Goal: Task Accomplishment & Management: Complete application form

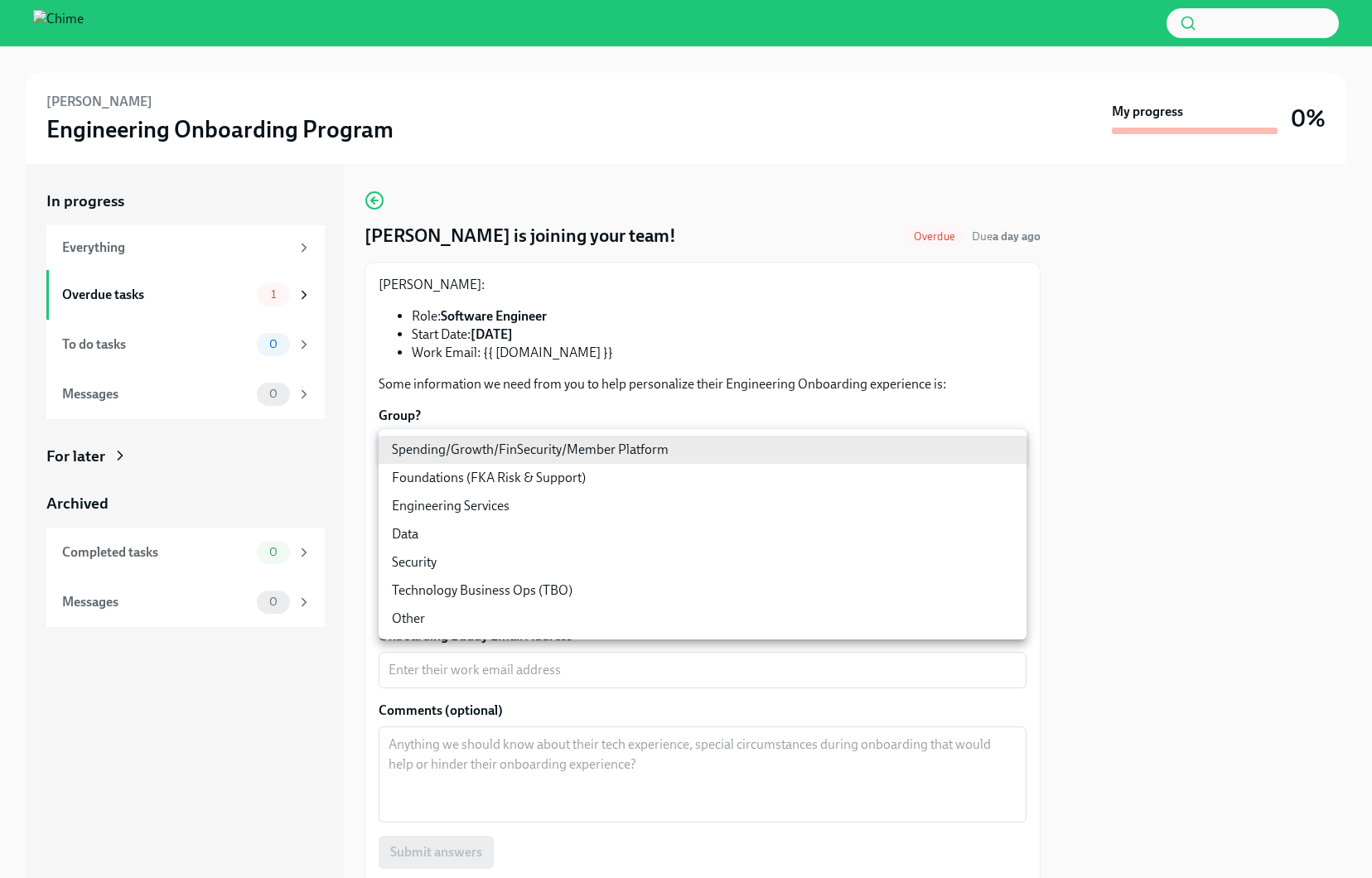
click at [551, 452] on body "[PERSON_NAME] Engineering Onboarding Program My progress 0% In progress Everyth…" at bounding box center [686, 439] width 1372 height 878
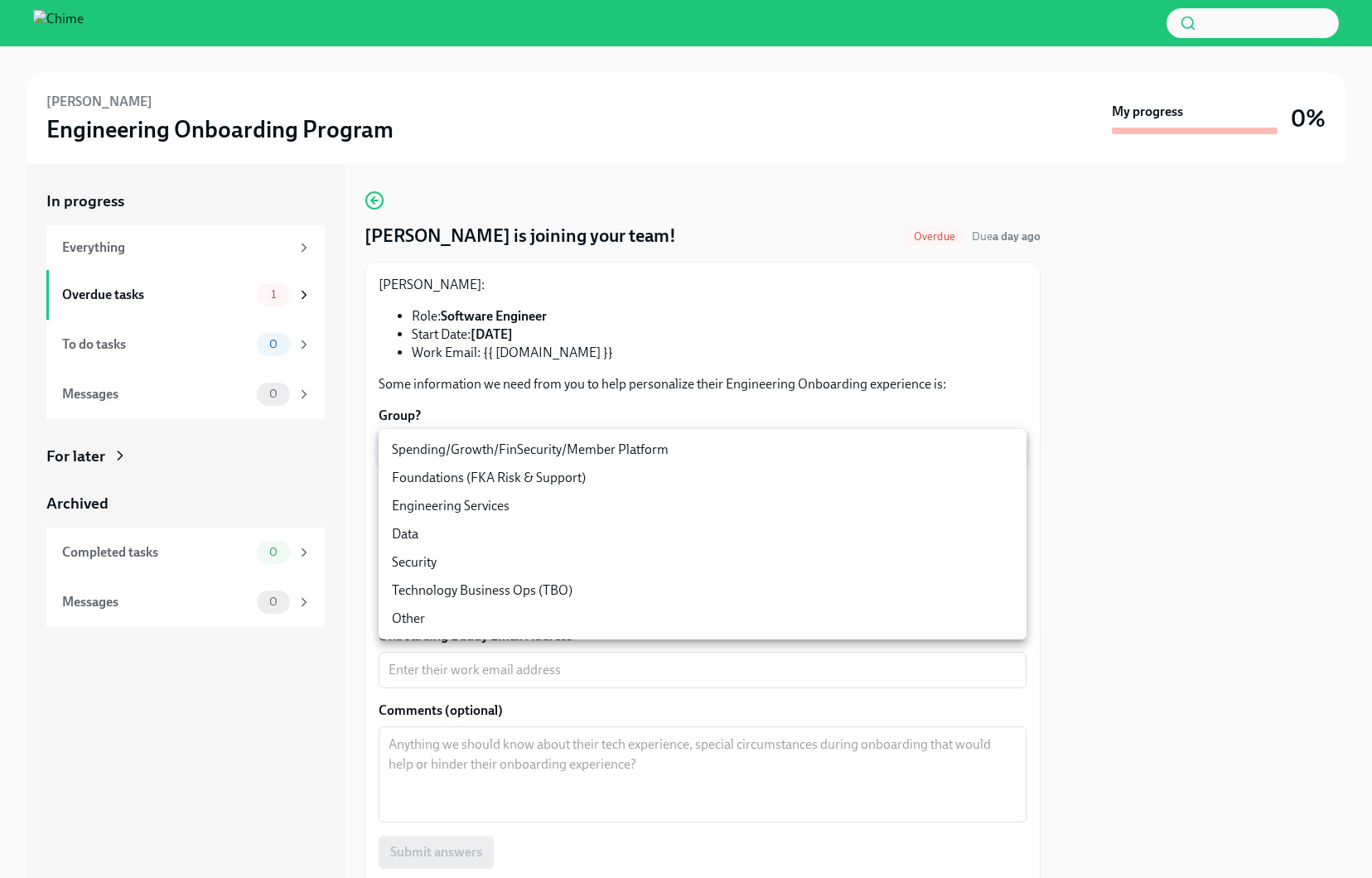
click at [626, 447] on li "Spending/Growth/FinSecurity/Member Platform" at bounding box center [703, 449] width 648 height 28
type input "07vkPey0g"
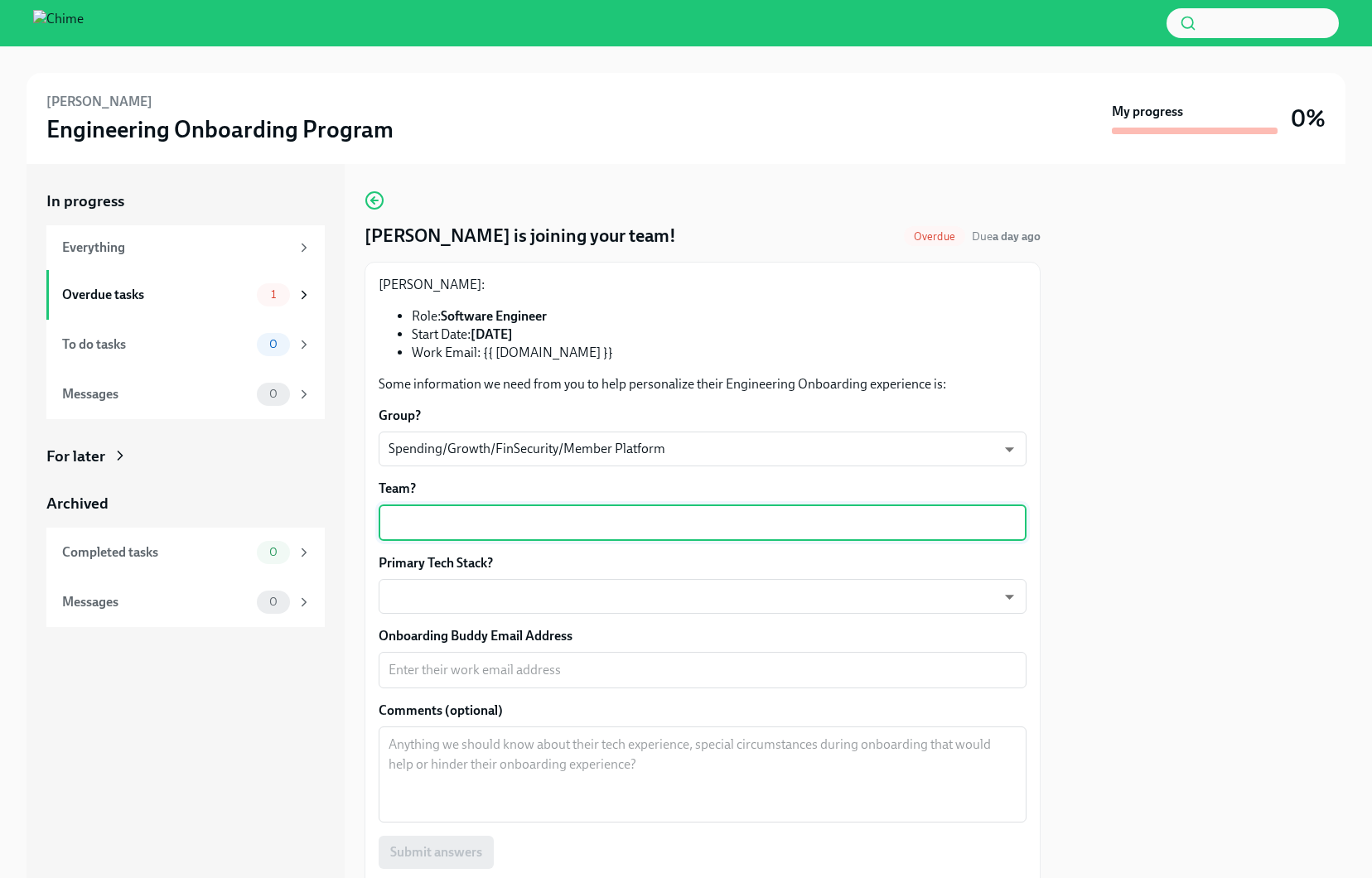
click at [529, 526] on textarea "Team?" at bounding box center [703, 523] width 628 height 20
type textarea "C"
type textarea "Design Systems"
click at [483, 597] on body "[PERSON_NAME] Engineering Onboarding Program My progress 0% In progress Everyth…" at bounding box center [686, 439] width 1372 height 878
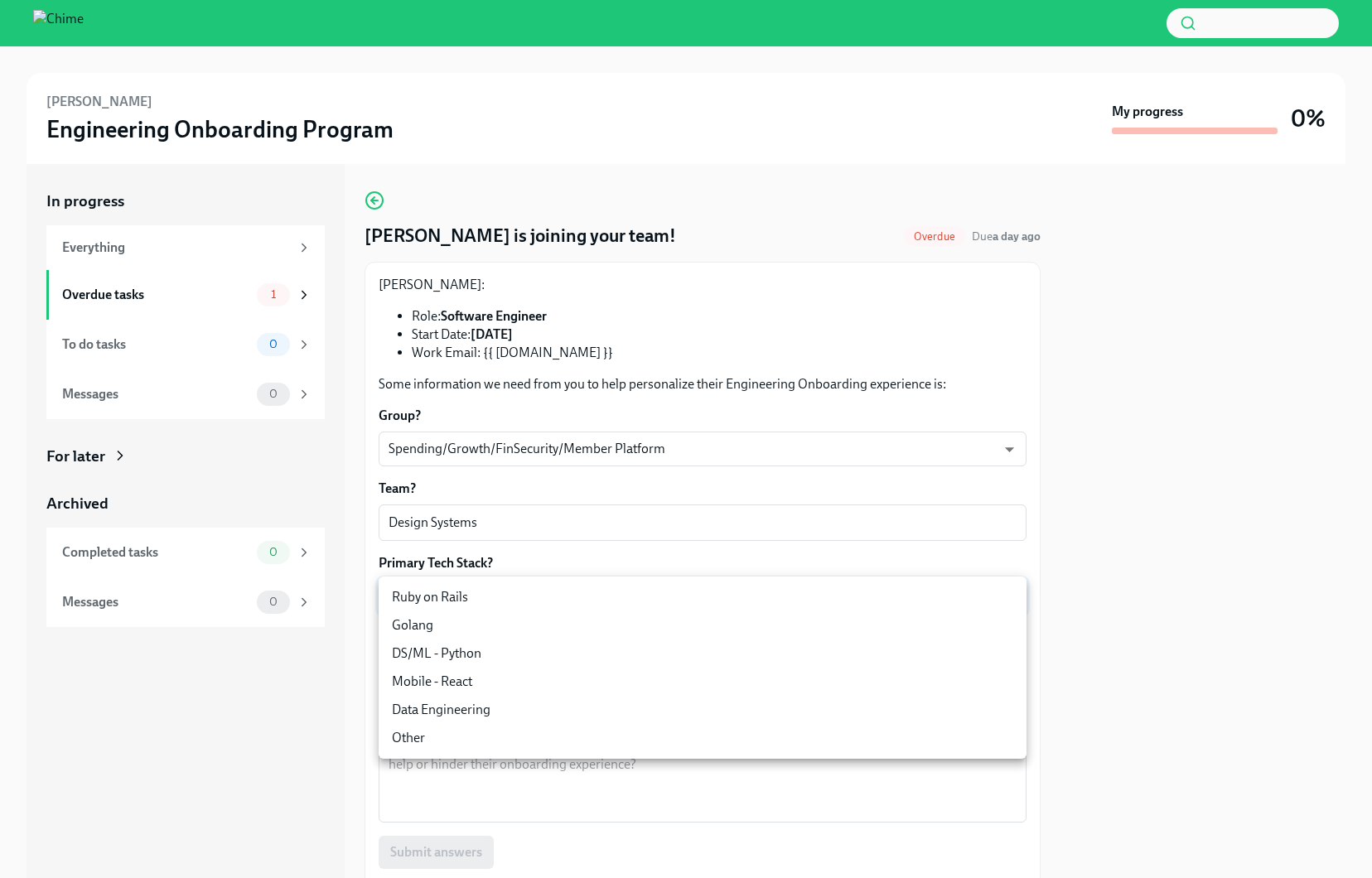
click at [476, 683] on li "Mobile - React" at bounding box center [703, 681] width 648 height 28
type input "A6OwJc7Kk"
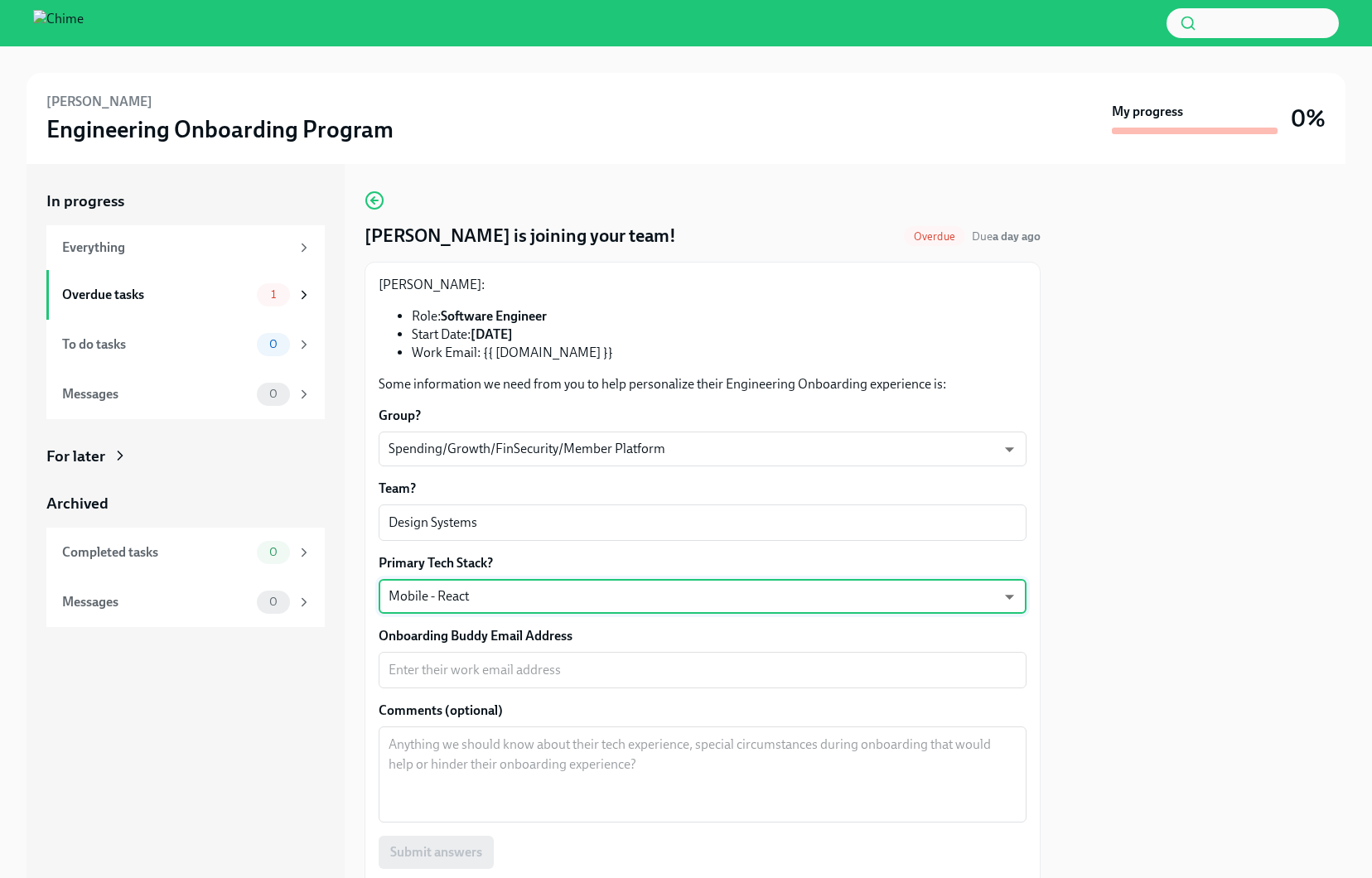
drag, startPoint x: 344, startPoint y: 679, endPoint x: 361, endPoint y: 676, distance: 17.3
click at [345, 679] on div "In progress Everything Overdue tasks 1 To do tasks 0 Messages 0 For later Archi…" at bounding box center [686, 521] width 1319 height 714
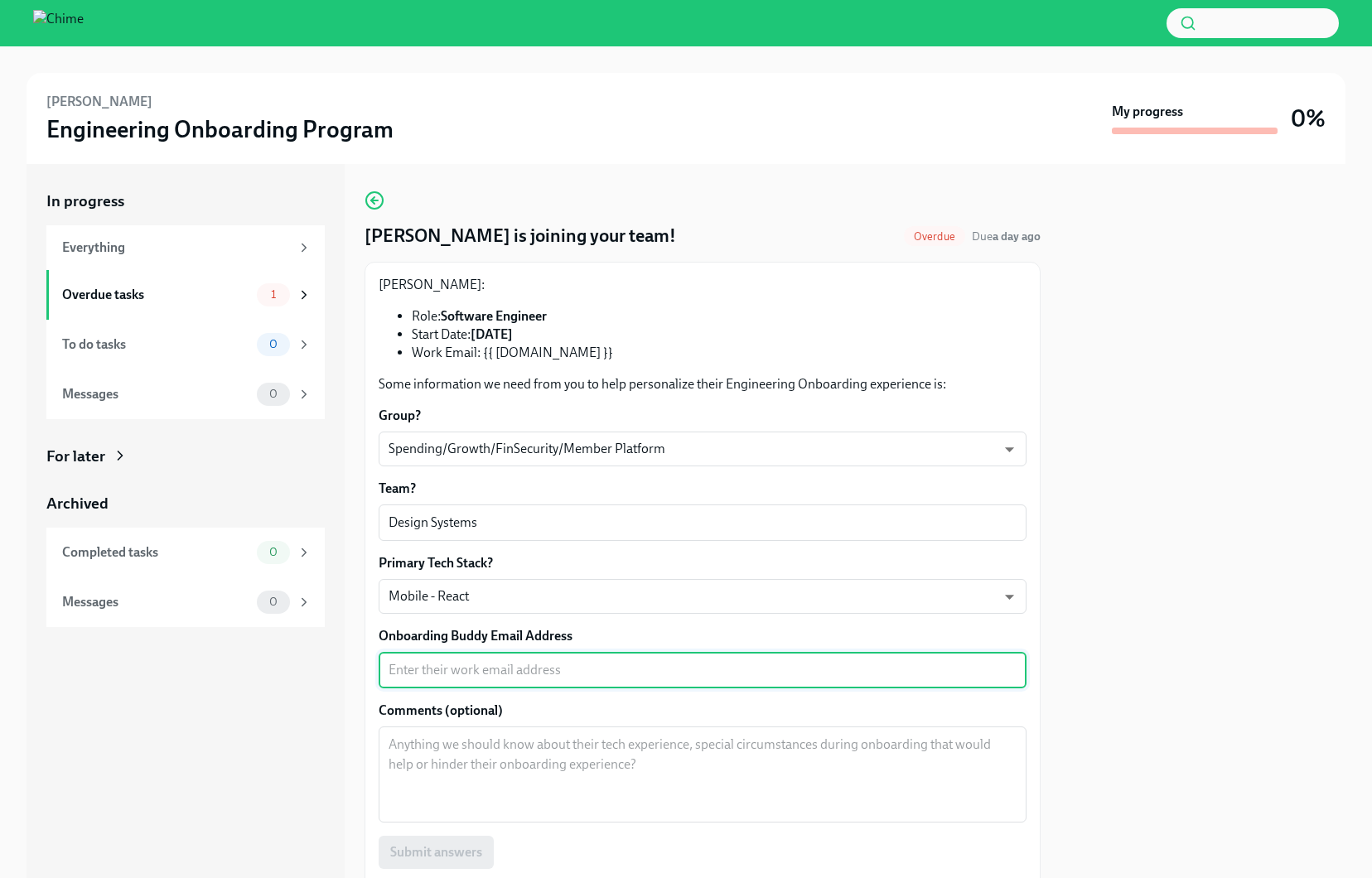
click at [510, 668] on textarea "Onboarding Buddy Email Address" at bounding box center [703, 669] width 628 height 20
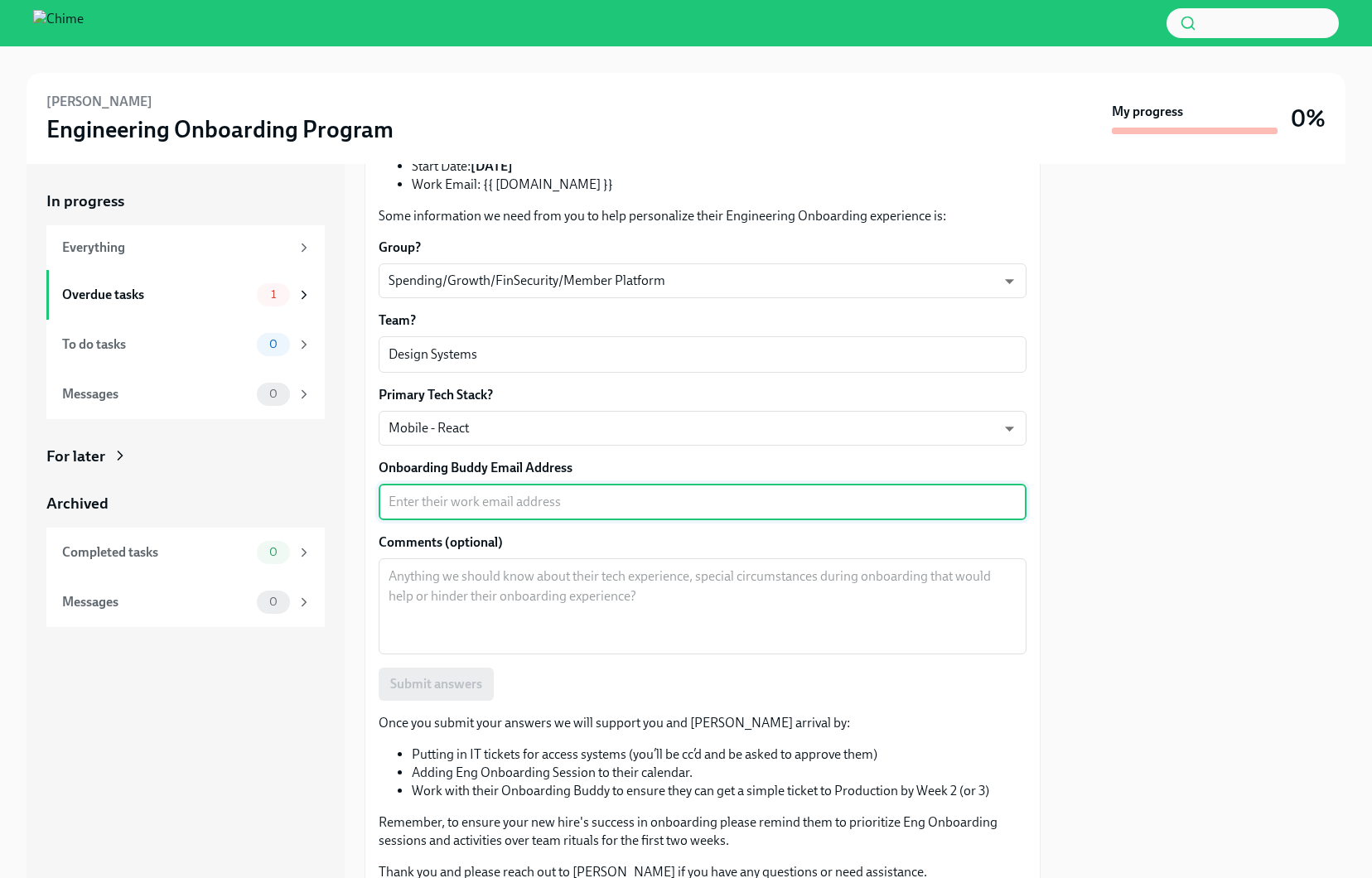
scroll to position [239, 0]
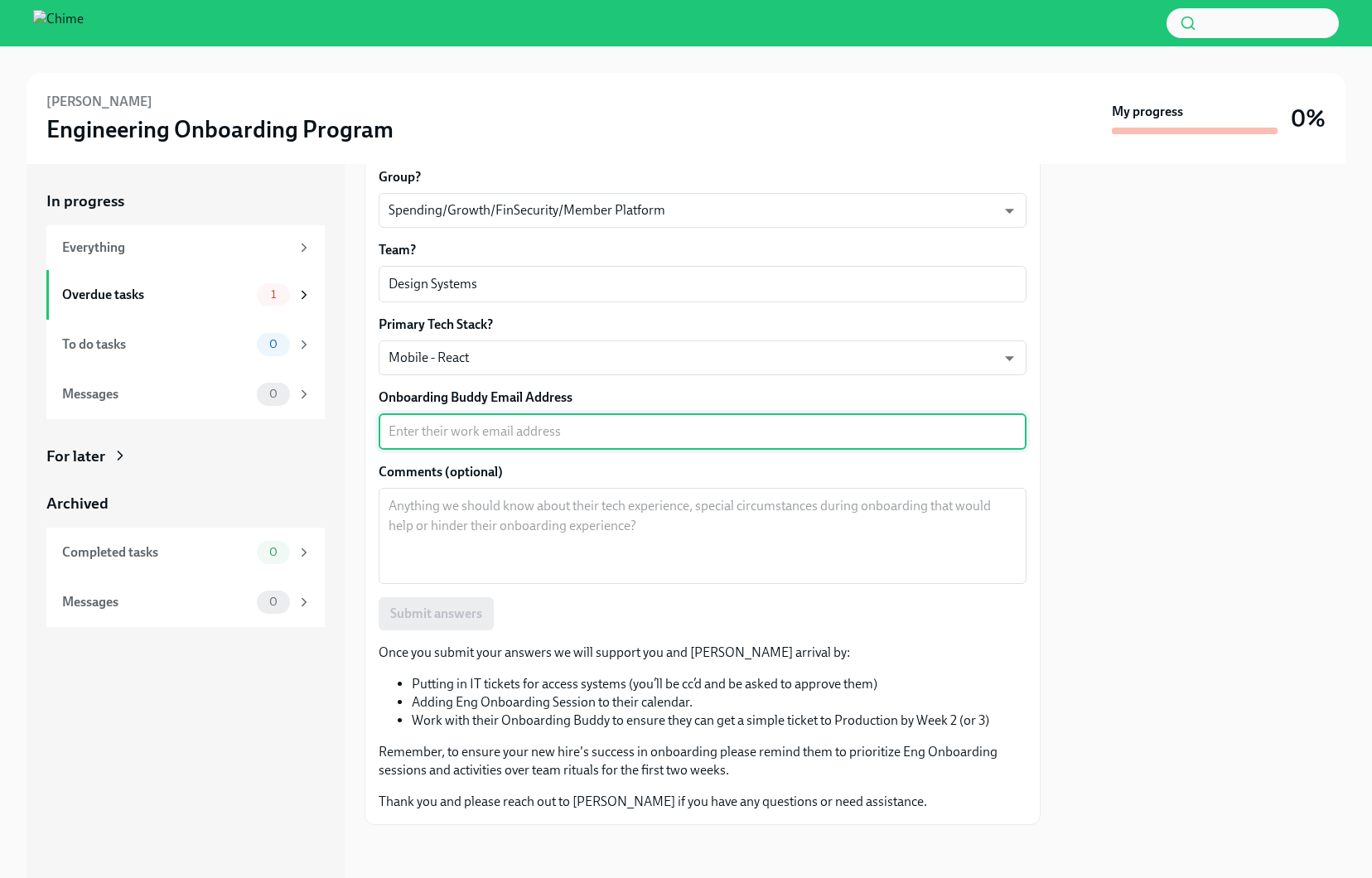
click at [454, 427] on textarea "Onboarding Buddy Email Address" at bounding box center [703, 431] width 628 height 20
paste textarea "[EMAIL_ADDRESS][DOMAIN_NAME]"
type textarea "[EMAIL_ADDRESS][DOMAIN_NAME]"
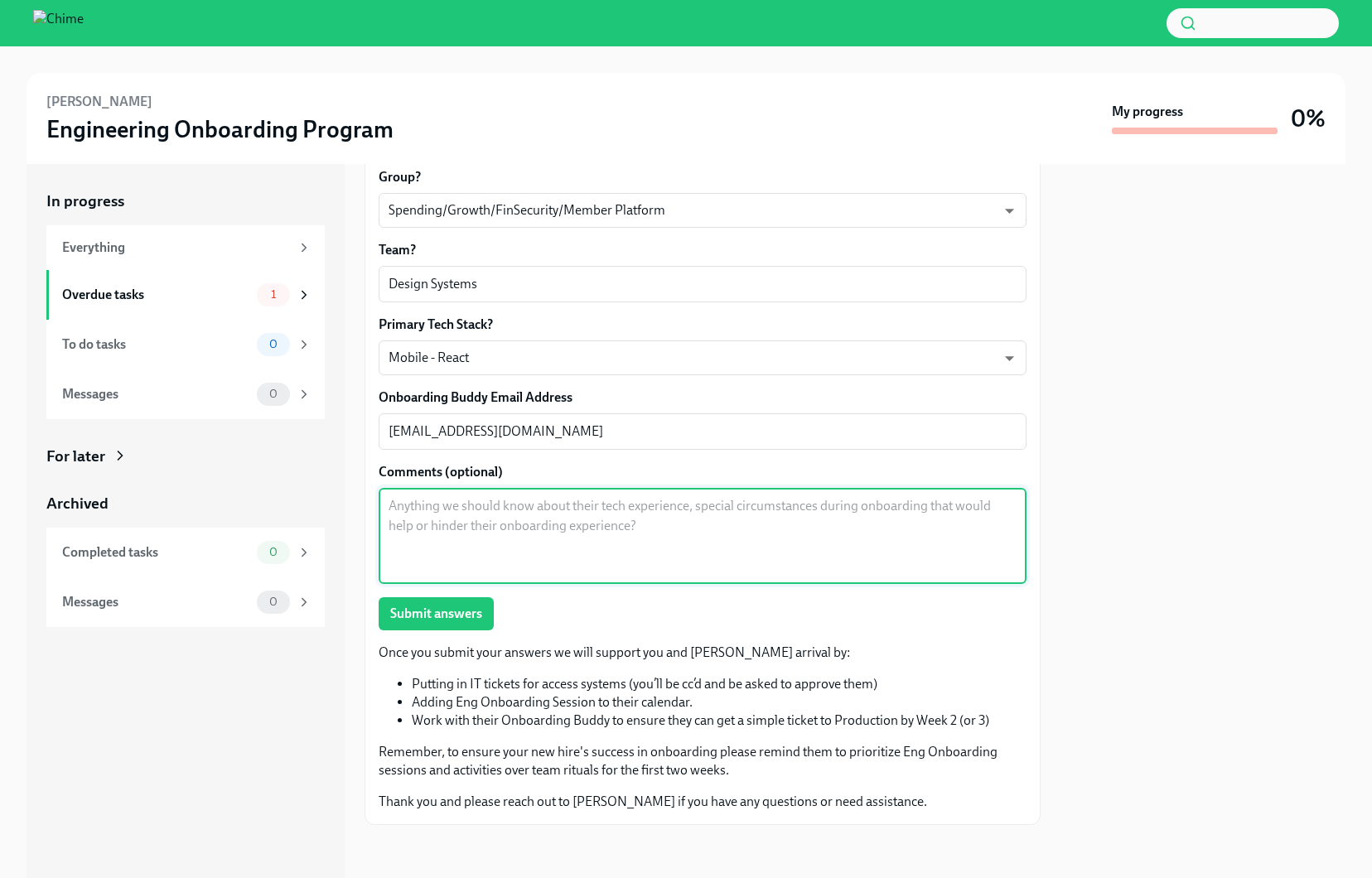
click at [453, 529] on textarea "Comments (optional)" at bounding box center [703, 535] width 628 height 79
click at [439, 621] on span "Submit answers" at bounding box center [437, 613] width 92 height 16
